Goal: Download file/media

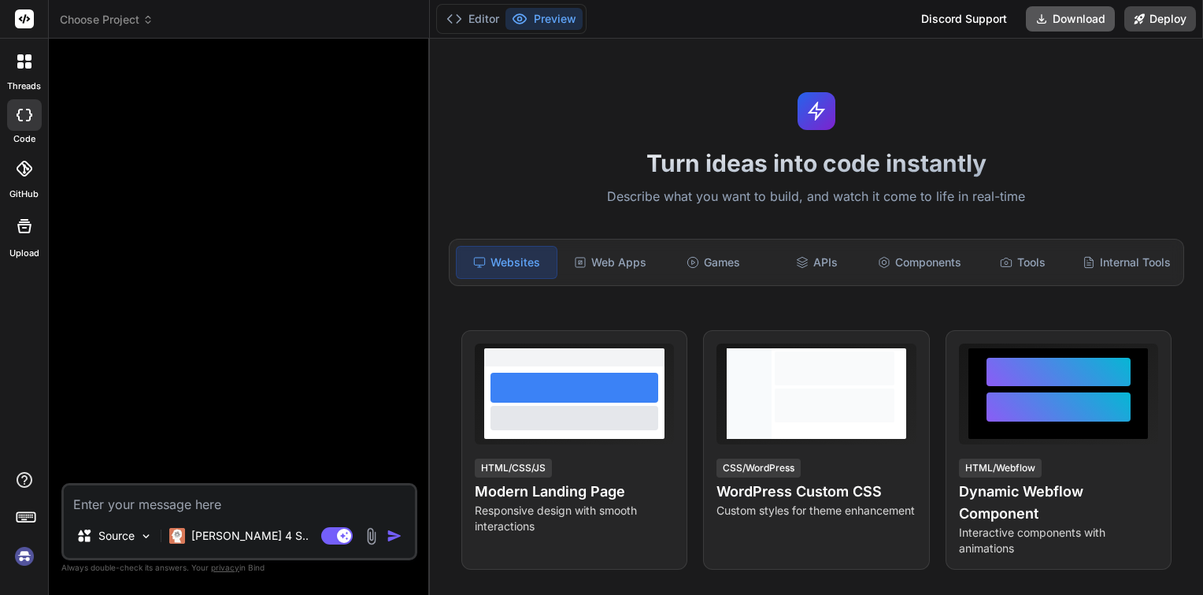
click at [1064, 19] on button "Download" at bounding box center [1070, 18] width 89 height 25
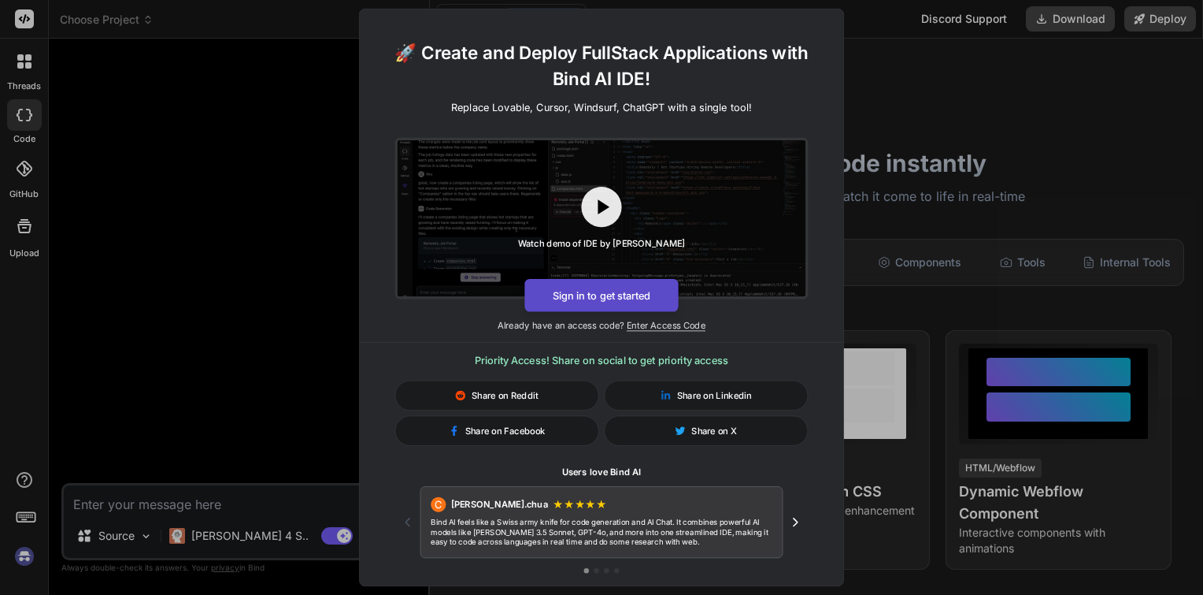
click at [602, 292] on button "Sign in to get started" at bounding box center [602, 295] width 154 height 33
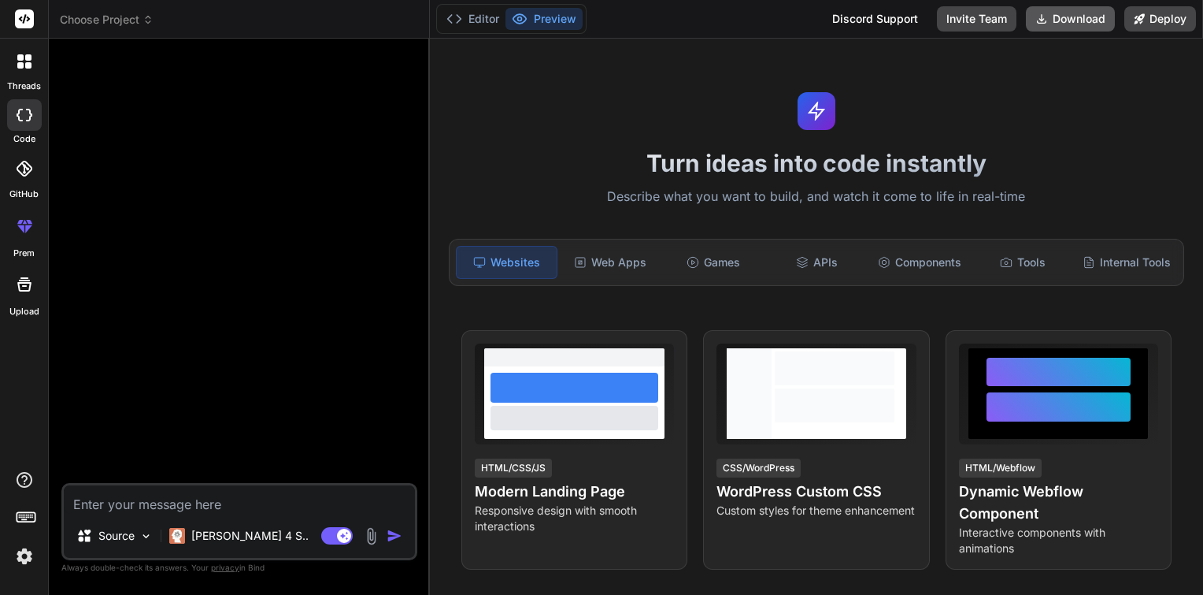
click at [1070, 22] on button "Download" at bounding box center [1070, 18] width 89 height 25
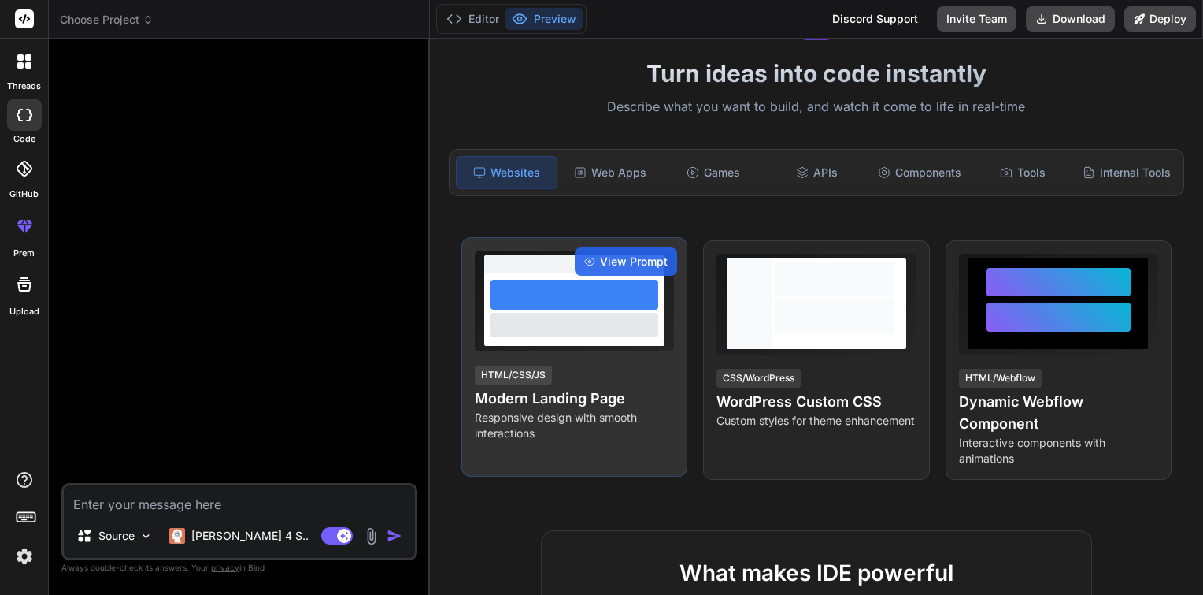
scroll to position [91, 0]
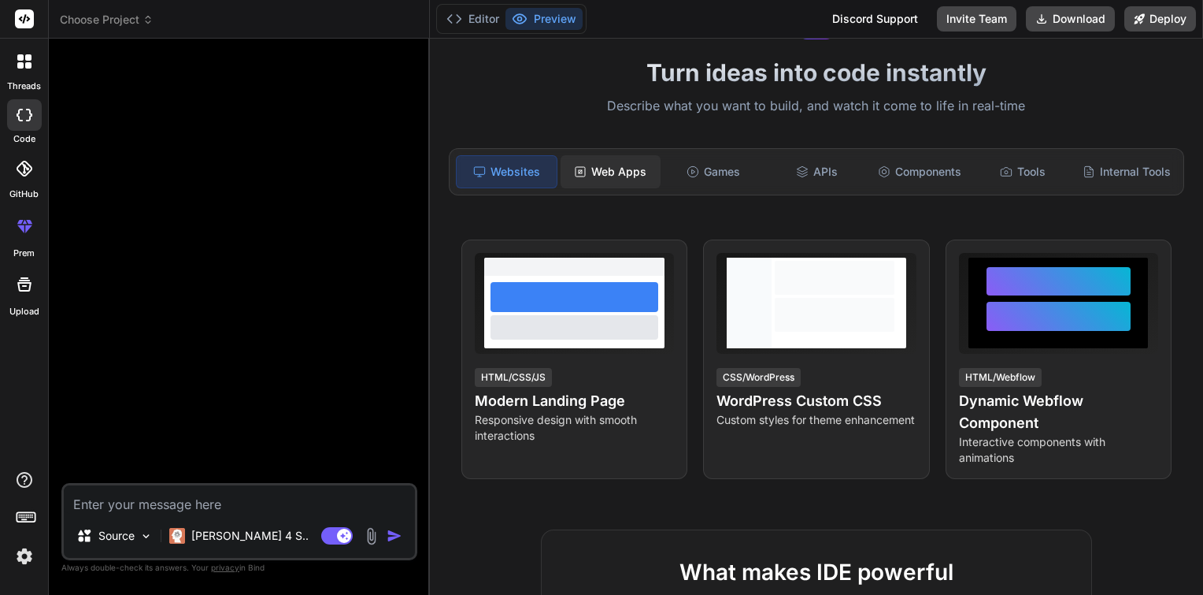
click at [593, 167] on div "Web Apps" at bounding box center [611, 171] width 100 height 33
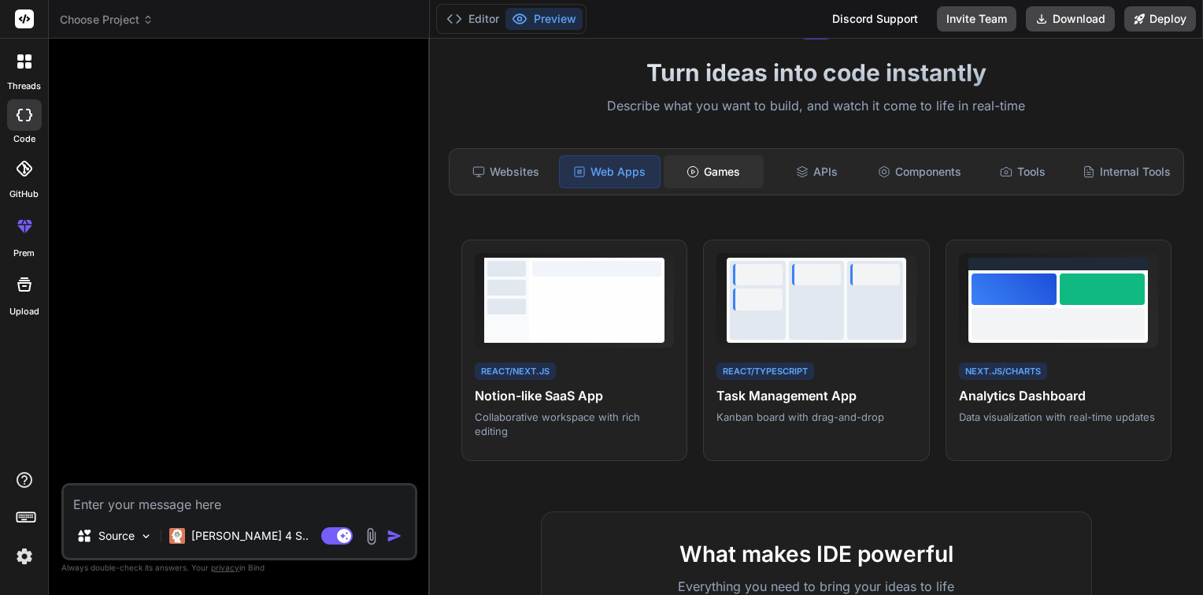
click at [706, 180] on div "Games" at bounding box center [714, 171] width 100 height 33
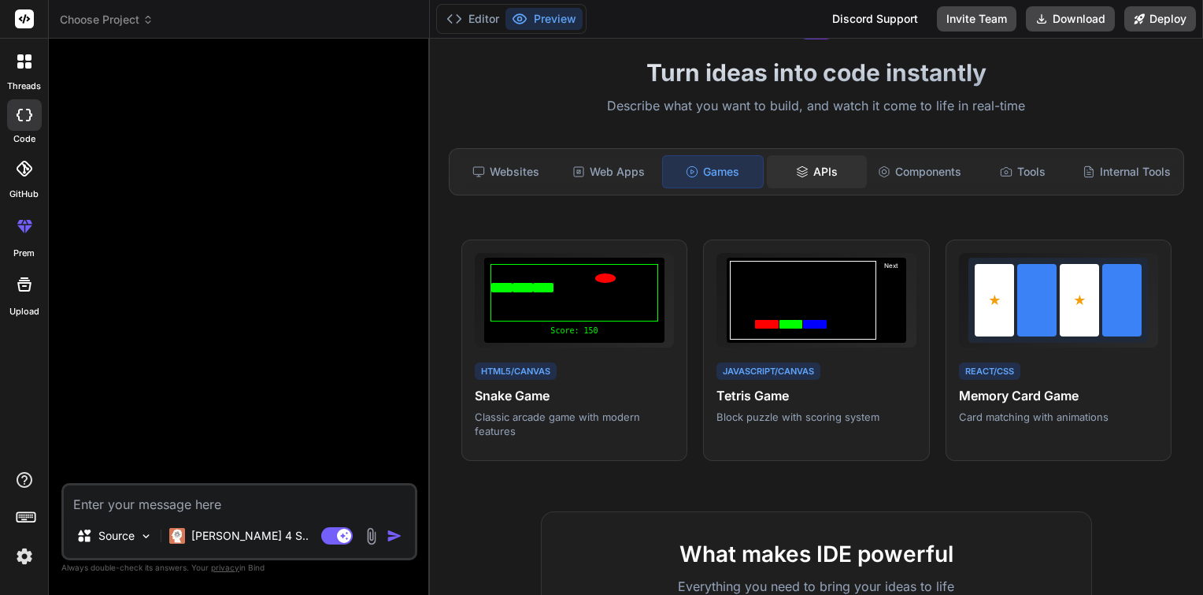
click at [810, 179] on div "APIs" at bounding box center [817, 171] width 100 height 33
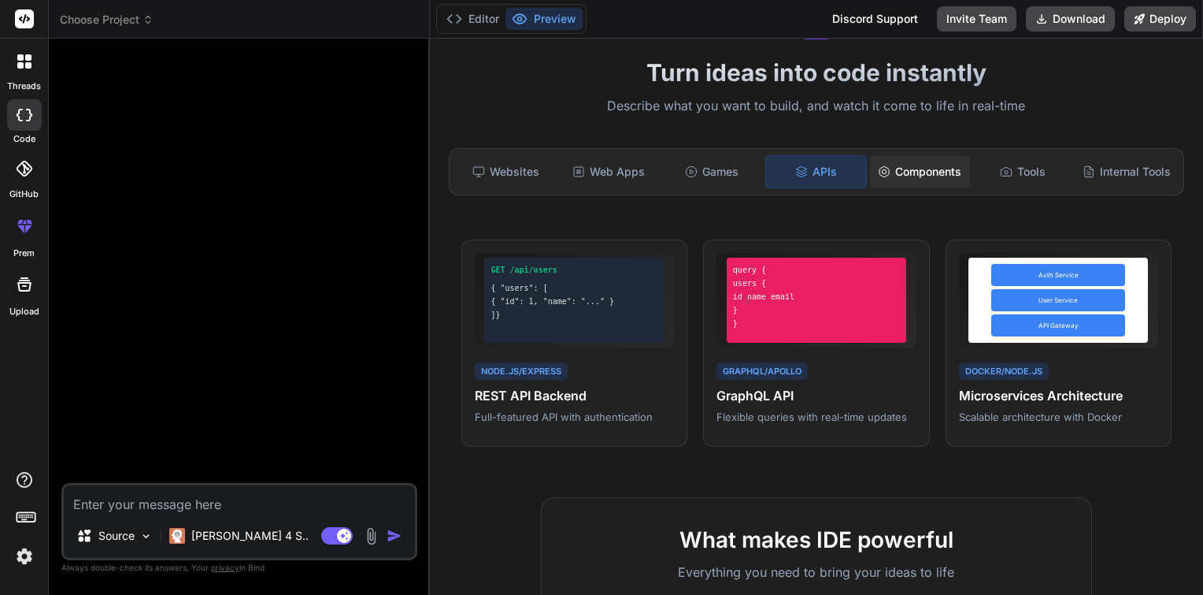
click at [913, 179] on div "Components" at bounding box center [920, 171] width 100 height 33
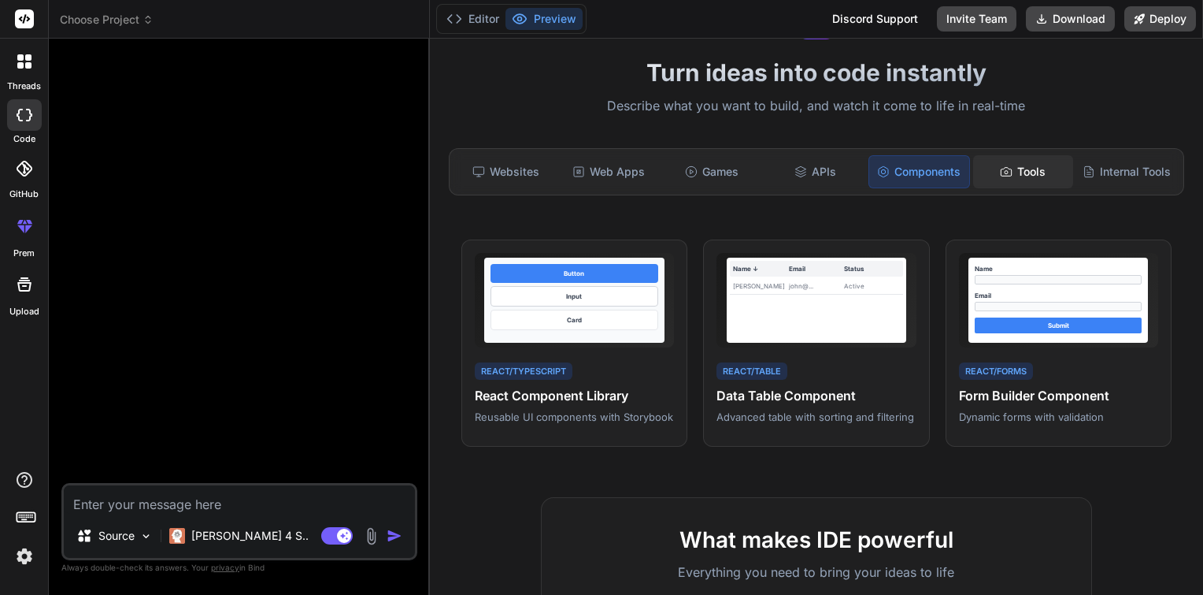
click at [1018, 172] on div "Tools" at bounding box center [1023, 171] width 100 height 33
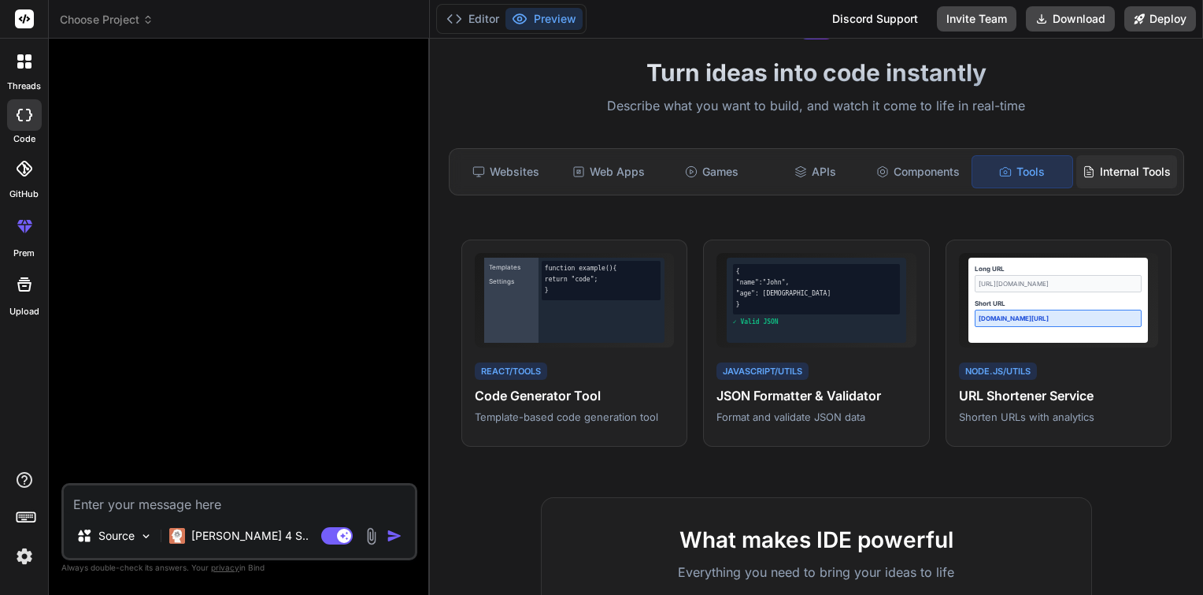
click at [1090, 166] on div "Internal Tools" at bounding box center [1127, 171] width 101 height 33
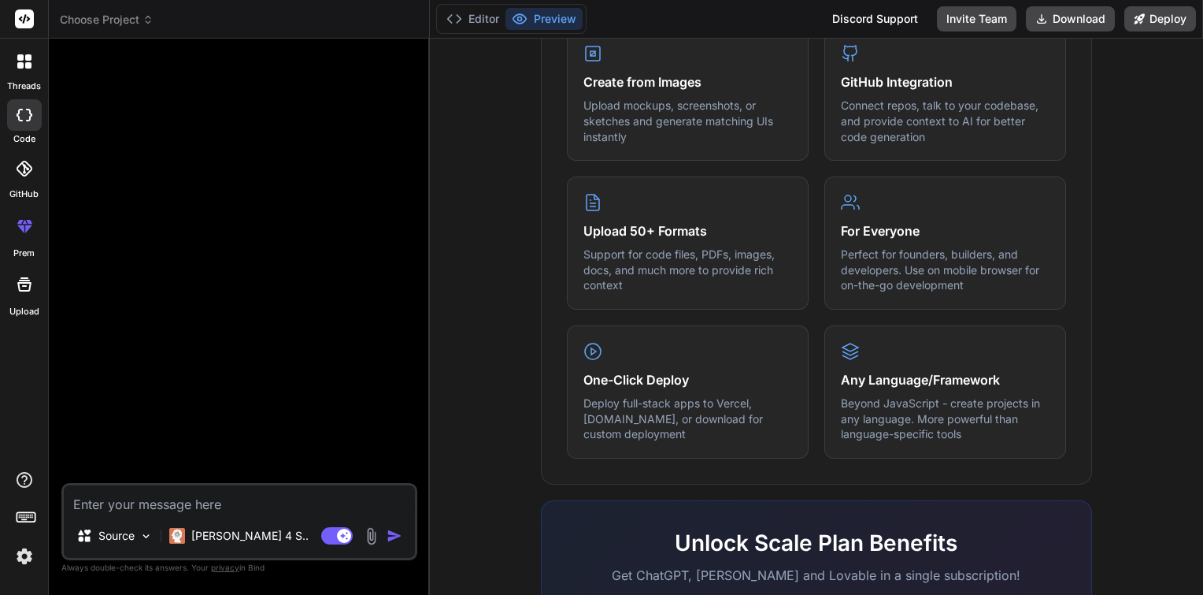
scroll to position [924, 0]
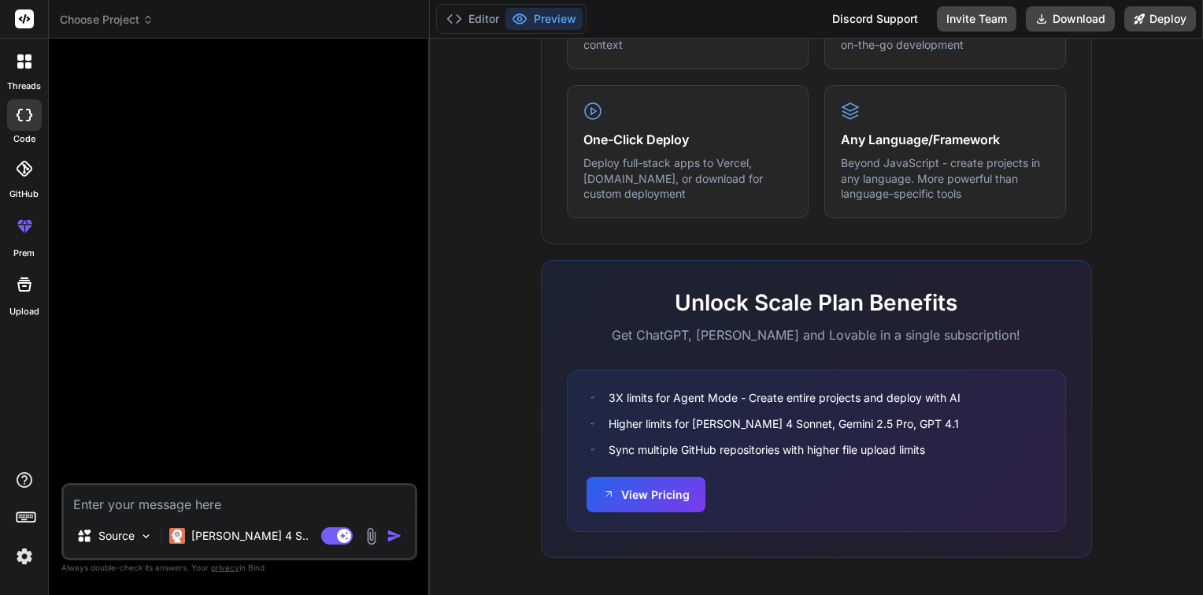
click at [23, 22] on icon at bounding box center [25, 18] width 12 height 9
click at [114, 20] on span "Choose Project" at bounding box center [107, 20] width 94 height 16
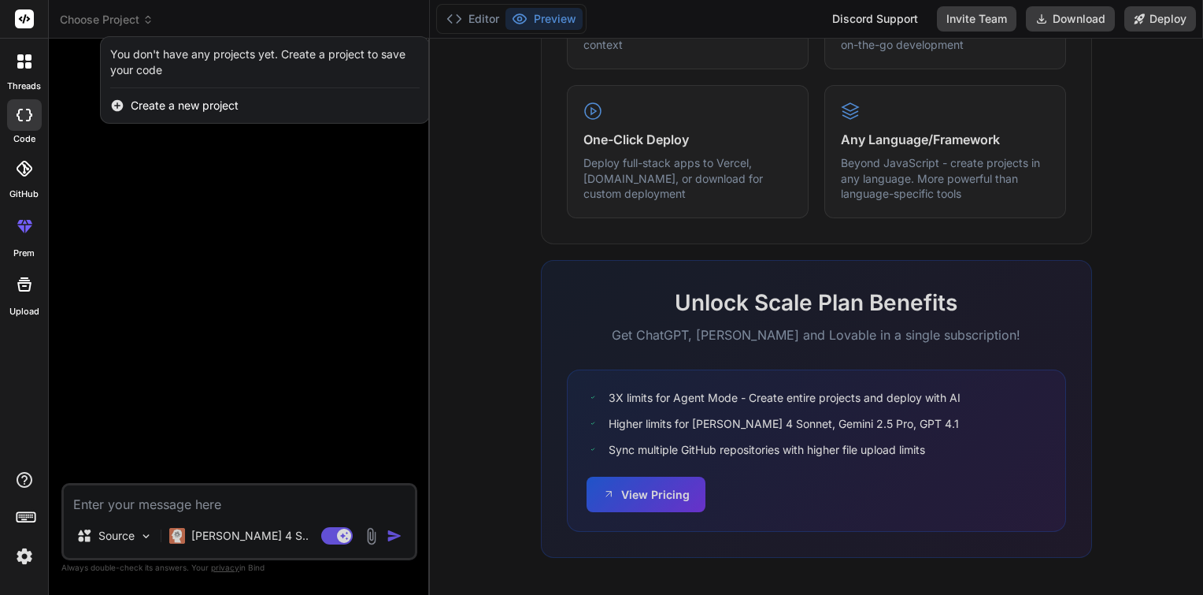
click at [114, 20] on div at bounding box center [601, 297] width 1203 height 595
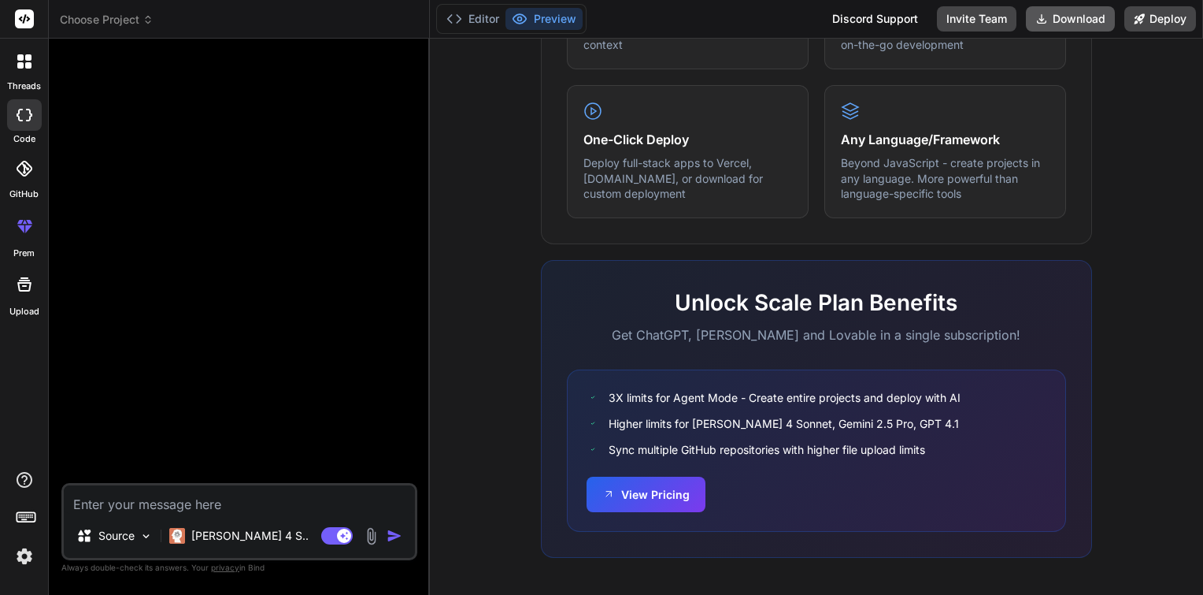
click at [1069, 19] on button "Download" at bounding box center [1070, 18] width 89 height 25
click at [26, 63] on icon at bounding box center [28, 65] width 6 height 6
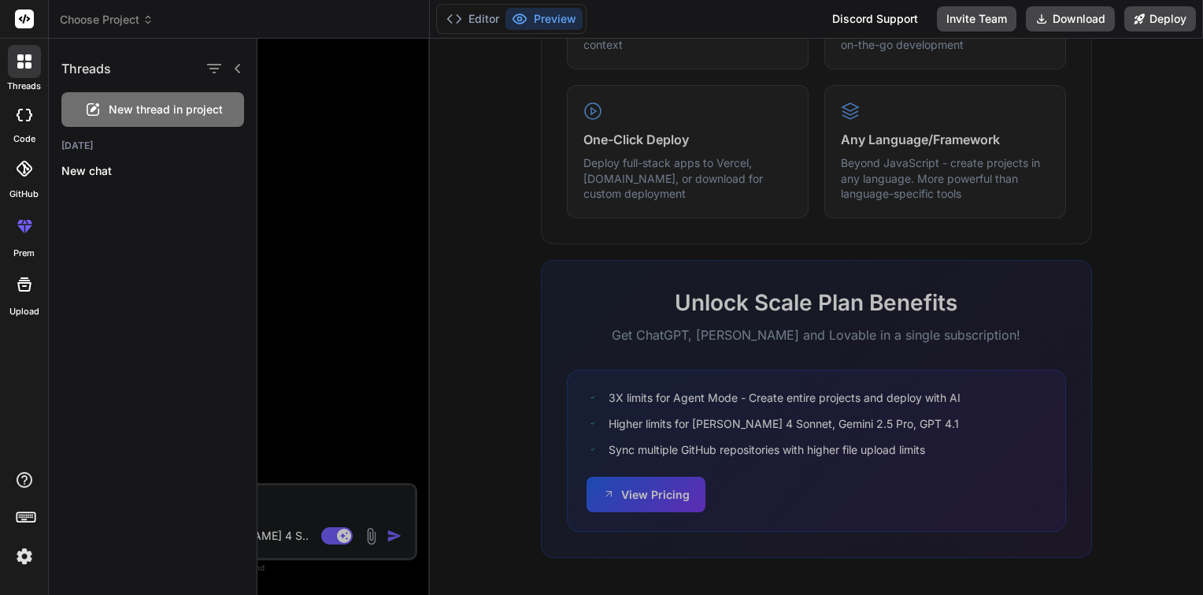
click at [26, 63] on icon at bounding box center [28, 65] width 6 height 6
click at [25, 130] on div "code" at bounding box center [24, 119] width 48 height 53
type textarea "x"
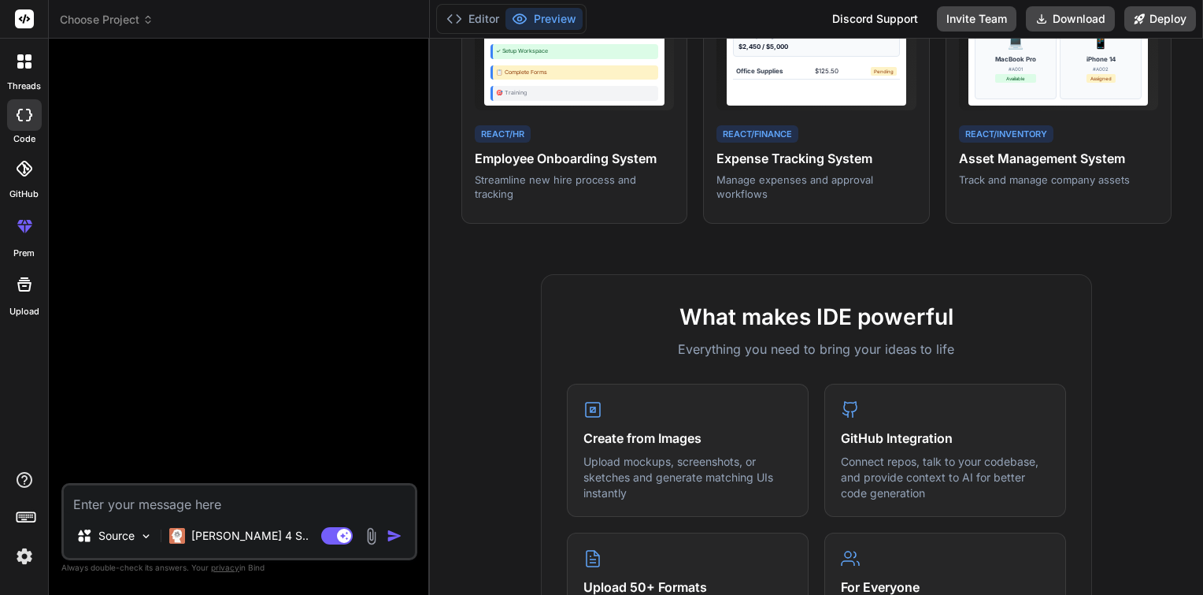
scroll to position [0, 0]
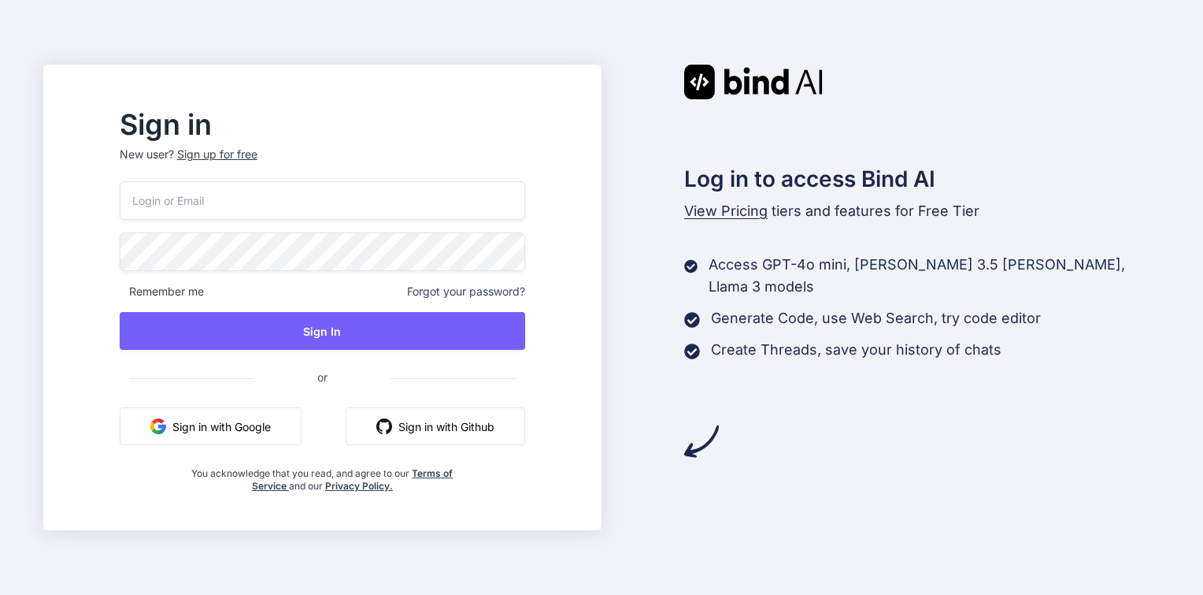
click at [255, 427] on button "Sign in with Google" at bounding box center [211, 426] width 182 height 38
